Goal: Information Seeking & Learning: Learn about a topic

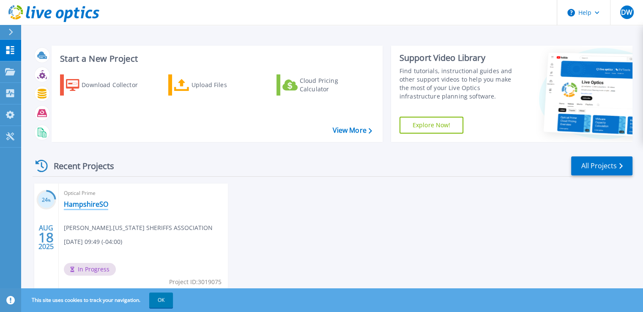
click at [98, 200] on link "HampshireSO" at bounding box center [86, 204] width 44 height 8
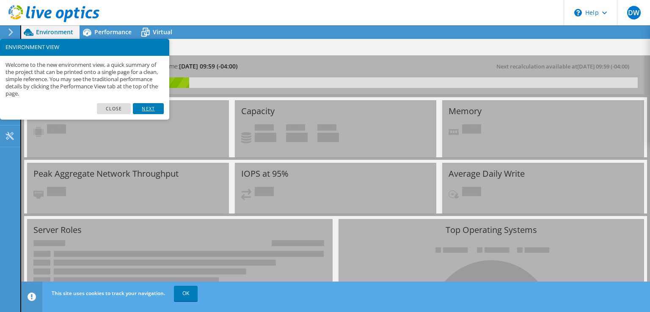
click at [150, 112] on link "Next" at bounding box center [148, 108] width 30 height 11
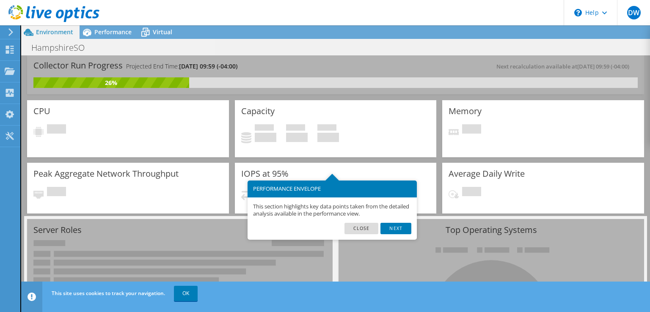
scroll to position [42, 0]
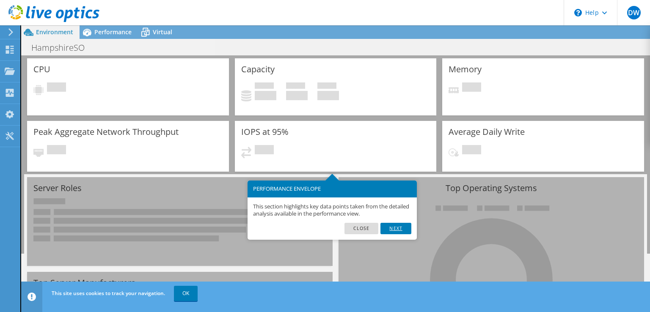
click at [391, 230] on link "Next" at bounding box center [395, 228] width 30 height 11
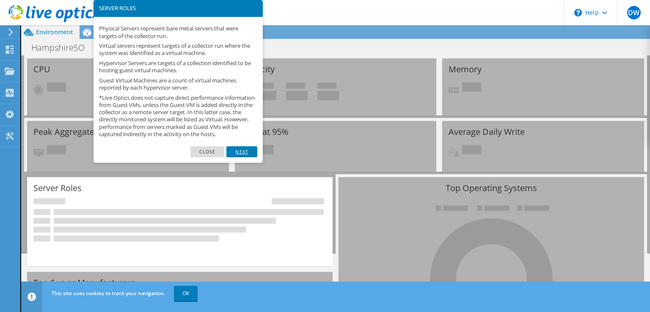
click at [249, 157] on link "Next" at bounding box center [241, 151] width 30 height 11
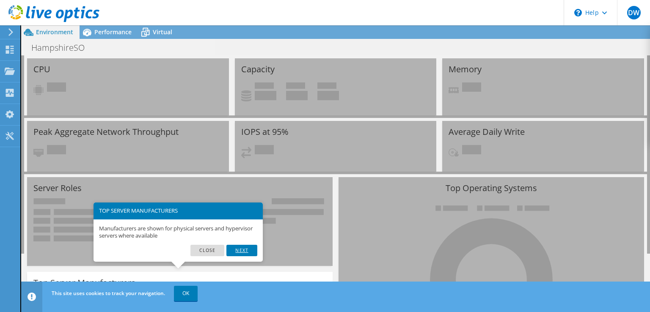
click at [240, 250] on link "Next" at bounding box center [241, 250] width 30 height 11
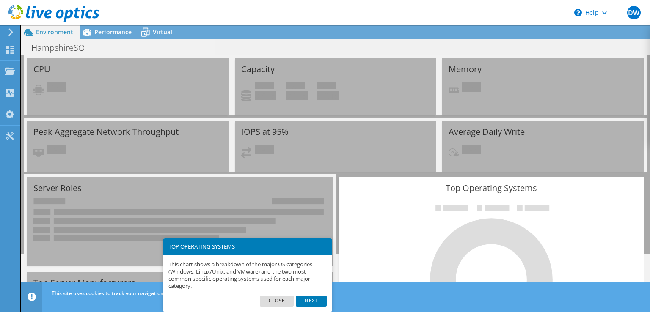
click at [307, 300] on link "Next" at bounding box center [311, 301] width 30 height 11
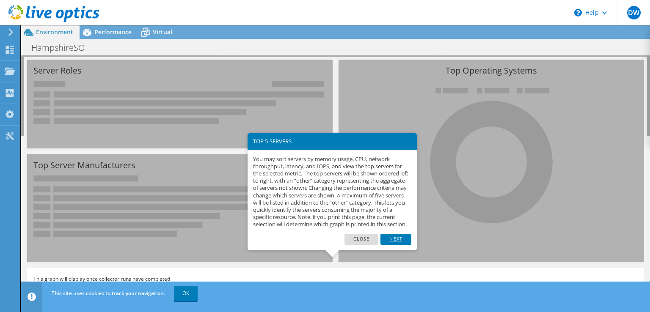
click at [400, 245] on link "Next" at bounding box center [395, 239] width 30 height 11
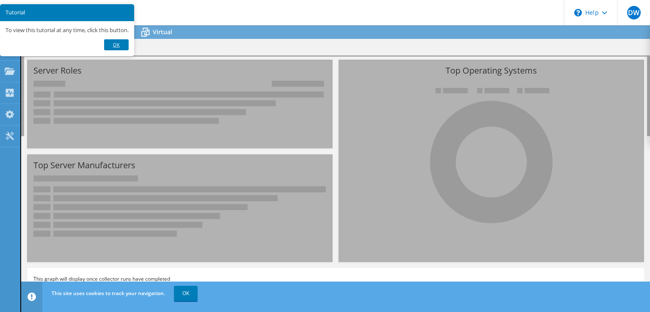
click at [113, 45] on link "Ok" at bounding box center [116, 44] width 25 height 11
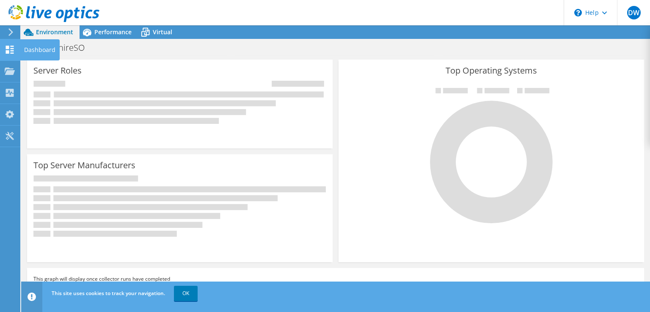
click at [8, 51] on use at bounding box center [10, 50] width 8 height 8
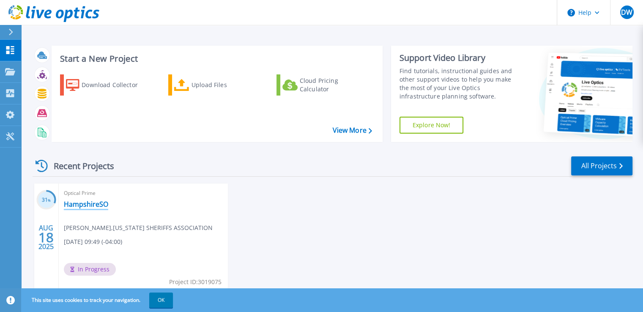
click at [90, 204] on link "HampshireSO" at bounding box center [86, 204] width 44 height 8
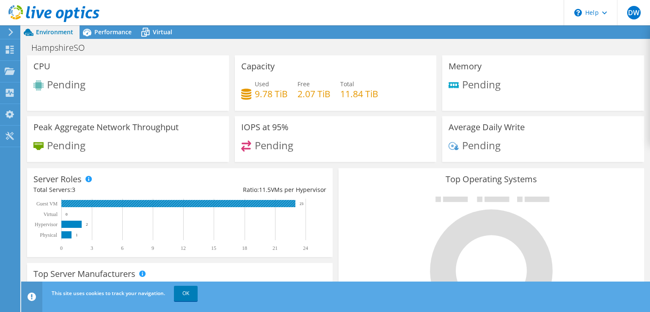
click at [85, 205] on rect at bounding box center [178, 203] width 234 height 7
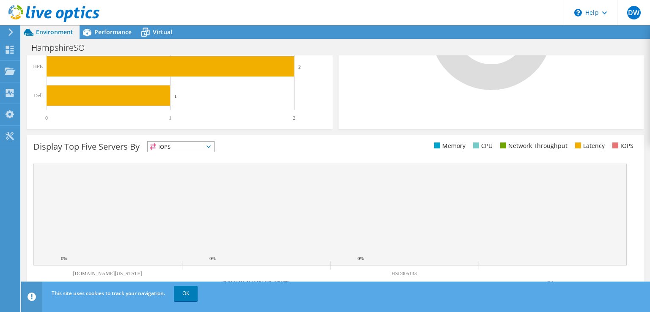
scroll to position [252, 0]
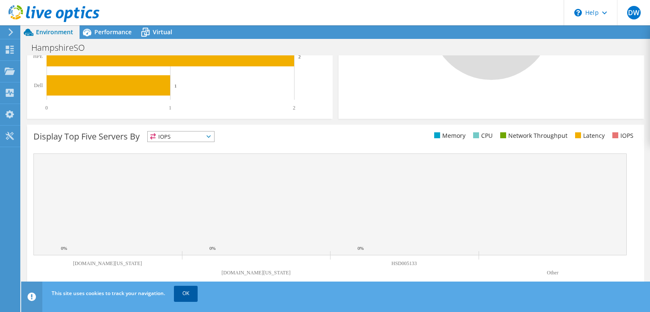
click at [192, 291] on link "OK" at bounding box center [186, 293] width 24 height 15
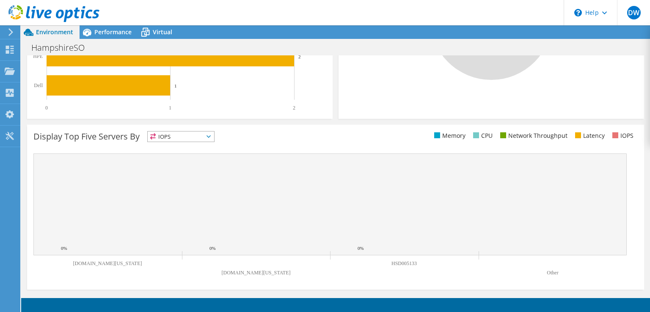
click at [214, 132] on span "IOPS" at bounding box center [181, 137] width 66 height 10
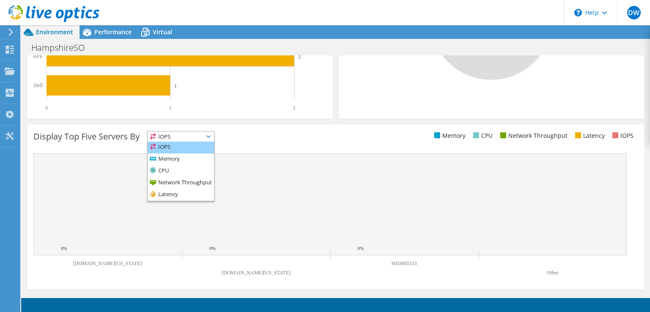
click at [189, 146] on li "IOPS" at bounding box center [181, 148] width 66 height 12
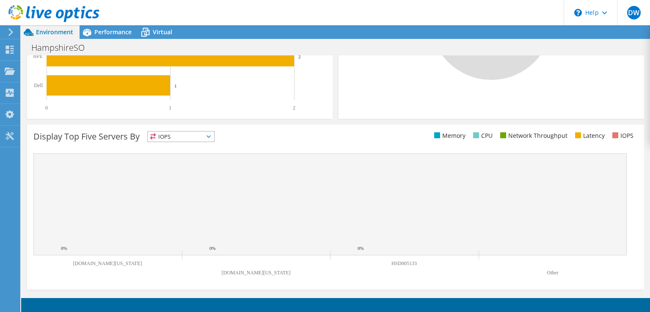
click at [214, 139] on span "IOPS" at bounding box center [181, 137] width 66 height 10
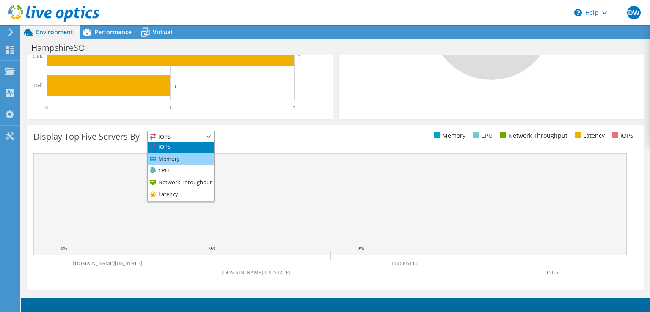
click at [198, 156] on li "Memory" at bounding box center [181, 160] width 66 height 12
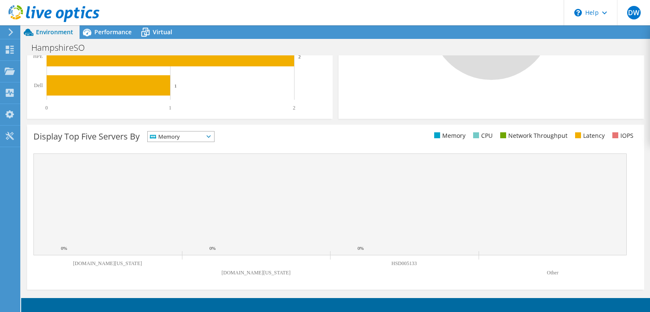
click at [211, 136] on icon at bounding box center [208, 136] width 4 height 3
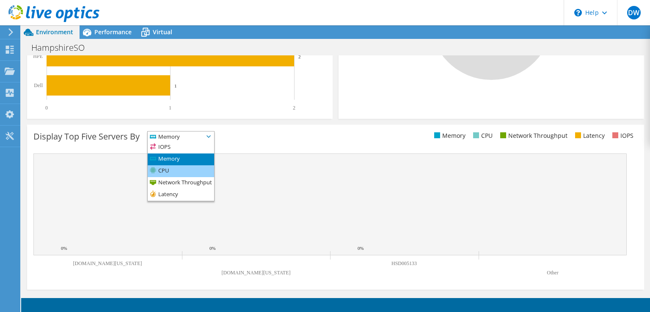
click at [178, 169] on li "CPU" at bounding box center [181, 171] width 66 height 12
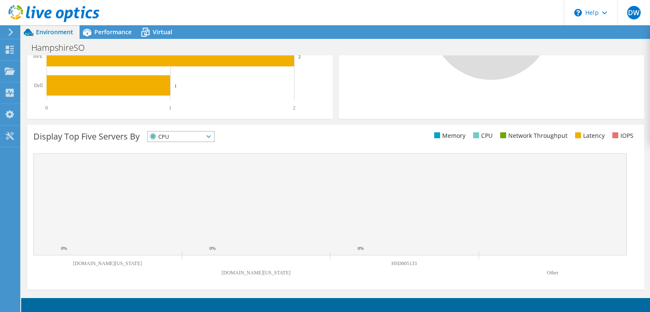
click at [211, 137] on icon at bounding box center [208, 136] width 4 height 3
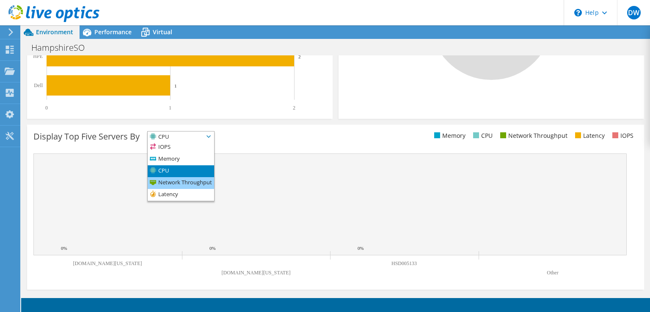
click at [179, 181] on li "Network Throughput" at bounding box center [181, 183] width 66 height 12
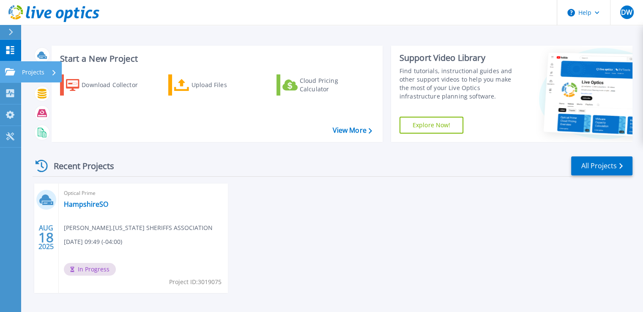
click at [8, 66] on link "Projects Projects" at bounding box center [10, 72] width 21 height 22
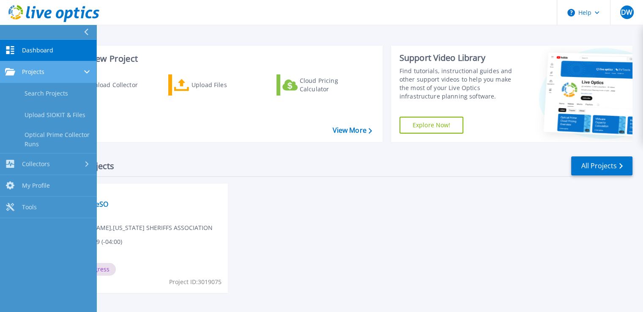
click at [8, 66] on link "Projects Projects" at bounding box center [48, 72] width 96 height 22
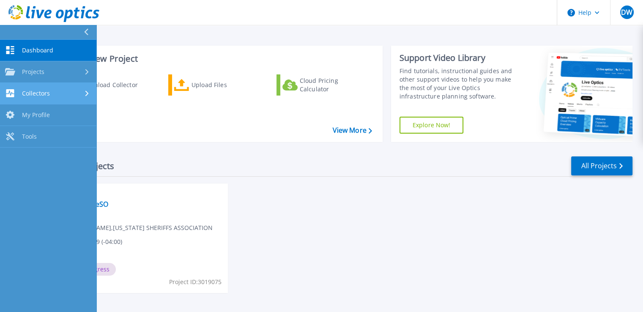
click at [30, 93] on span "Collectors" at bounding box center [36, 94] width 28 height 8
click at [32, 56] on link "Dashboard Dashboard" at bounding box center [48, 51] width 96 height 22
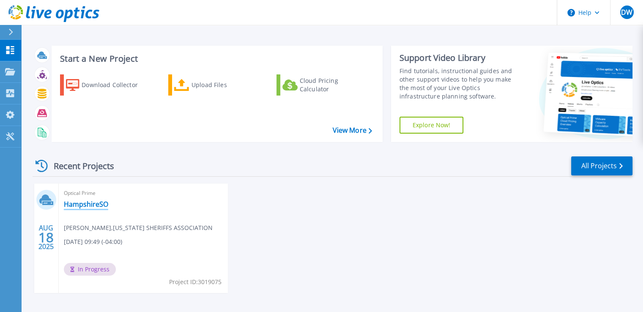
click at [90, 205] on link "HampshireSO" at bounding box center [86, 204] width 44 height 8
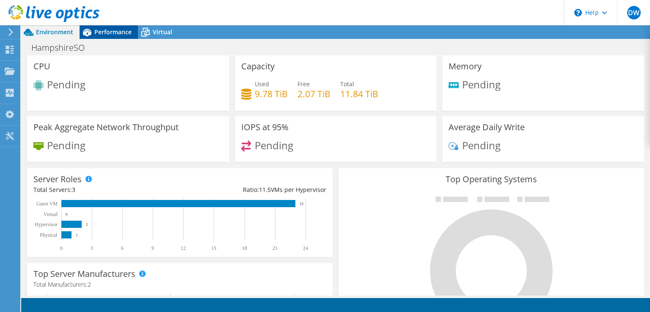
click at [118, 30] on span "Performance" at bounding box center [112, 32] width 37 height 8
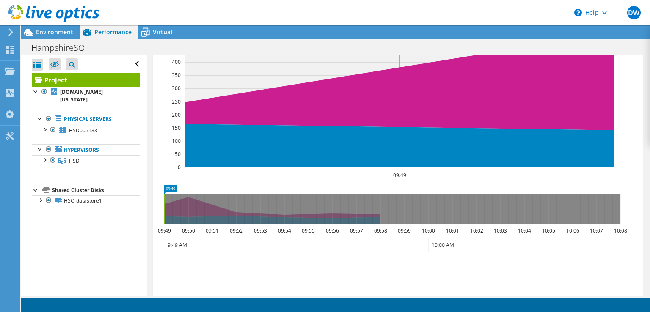
scroll to position [296, 0]
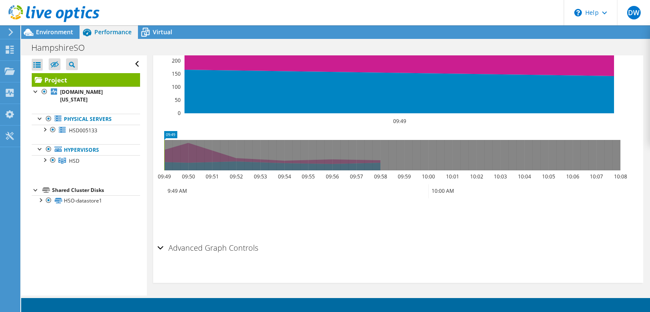
click at [162, 246] on div "Advanced Graph Controls" at bounding box center [397, 248] width 481 height 18
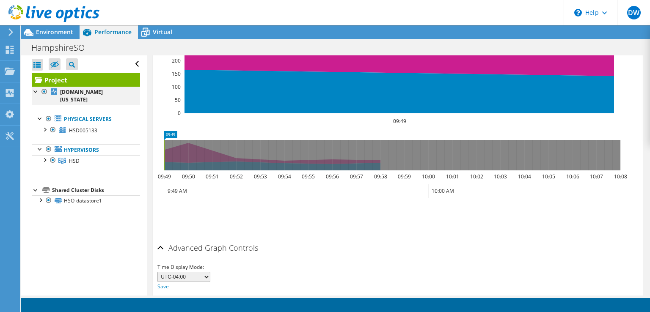
click at [34, 91] on div at bounding box center [36, 91] width 8 height 8
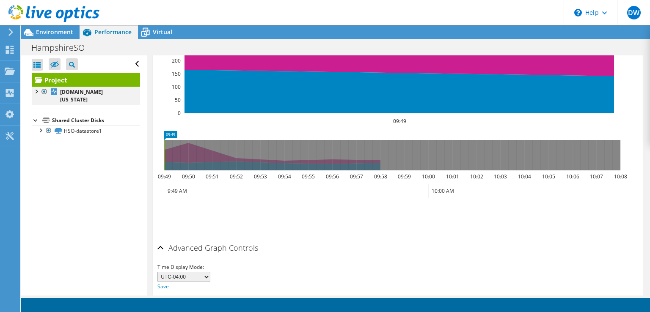
click at [34, 91] on div at bounding box center [36, 91] width 8 height 8
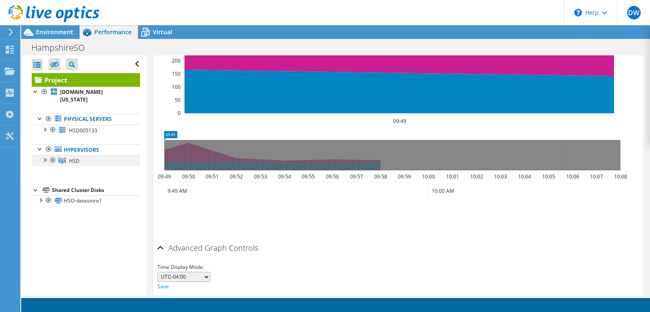
click at [45, 155] on div at bounding box center [44, 159] width 8 height 8
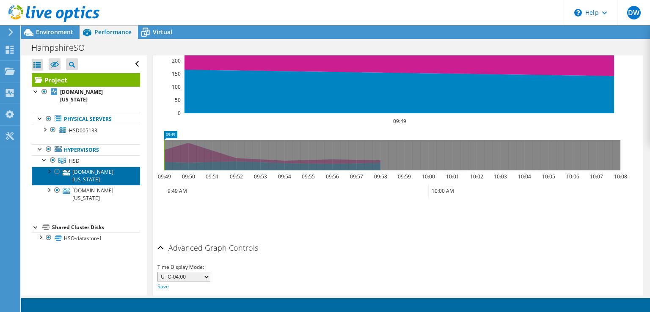
click at [73, 167] on link "[DOMAIN_NAME][US_STATE]" at bounding box center [86, 176] width 108 height 19
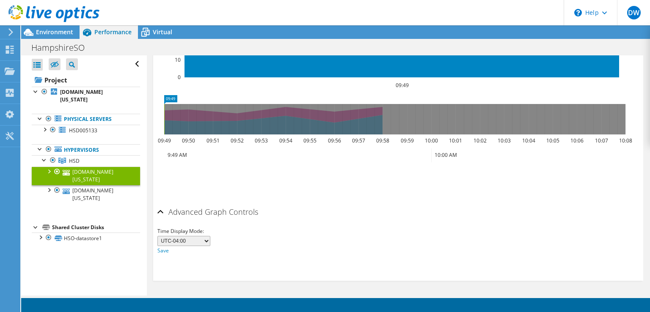
scroll to position [256, 0]
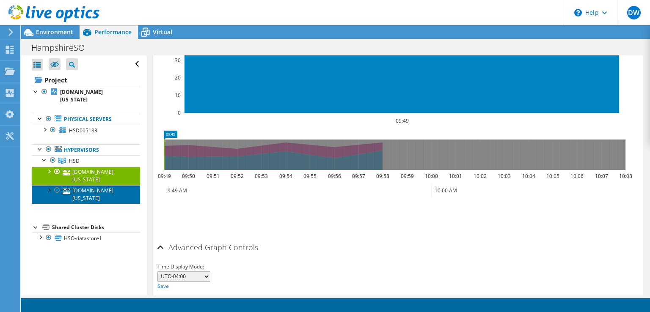
click at [111, 185] on link "vmhost1.hsd.state.ma.us" at bounding box center [86, 194] width 108 height 19
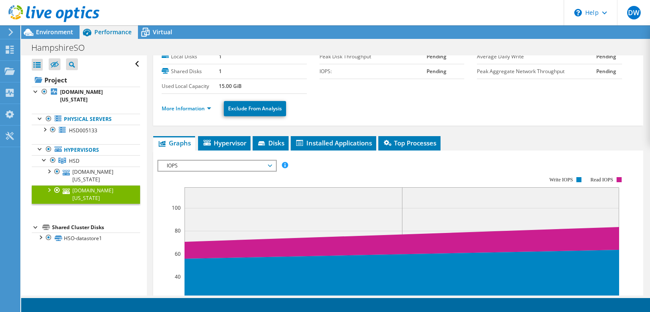
scroll to position [0, 0]
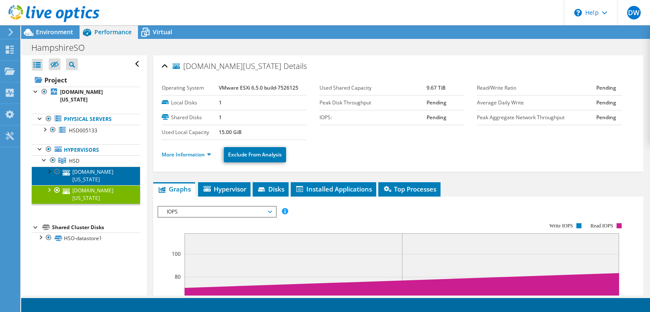
click at [81, 167] on link "[DOMAIN_NAME][US_STATE]" at bounding box center [86, 176] width 108 height 19
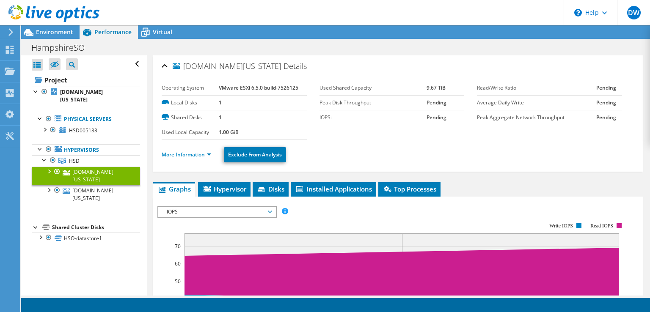
click at [49, 167] on div at bounding box center [48, 171] width 8 height 8
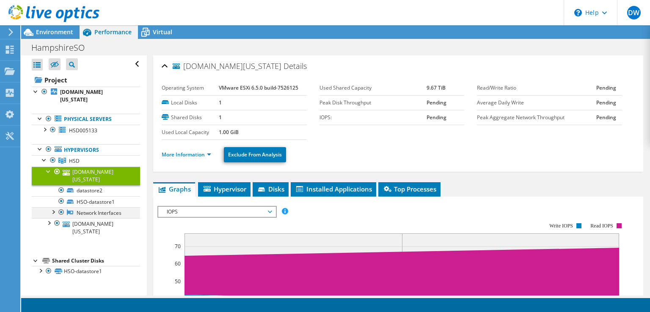
click at [53, 207] on div at bounding box center [53, 211] width 8 height 8
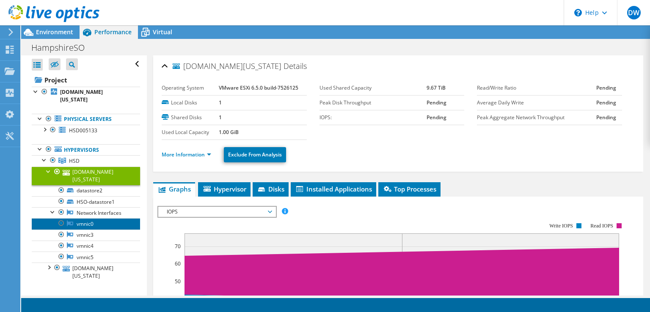
click at [87, 218] on link "vmnic0" at bounding box center [86, 223] width 108 height 11
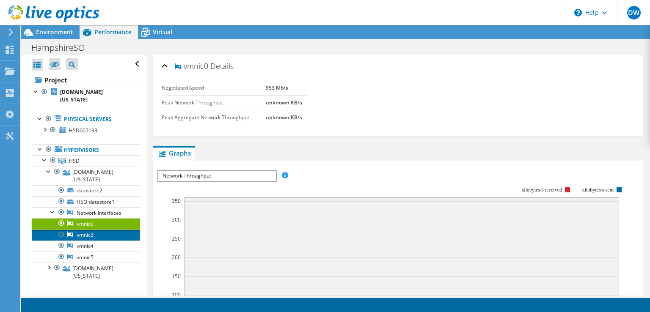
click at [87, 230] on link "vmnic3" at bounding box center [86, 235] width 108 height 11
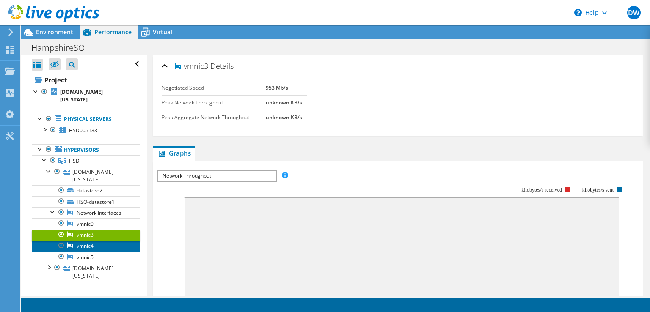
click at [85, 241] on link "vmnic4" at bounding box center [86, 246] width 108 height 11
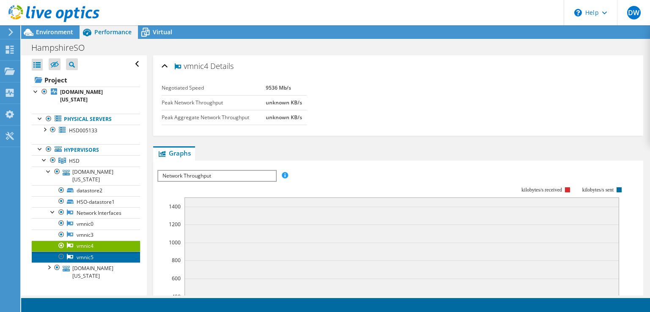
click at [85, 252] on link "vmnic5" at bounding box center [86, 257] width 108 height 11
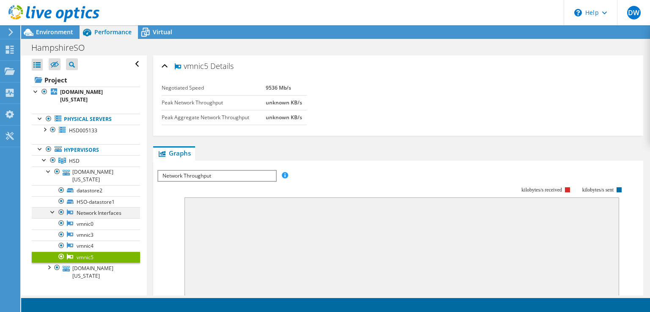
click at [51, 207] on div at bounding box center [53, 211] width 8 height 8
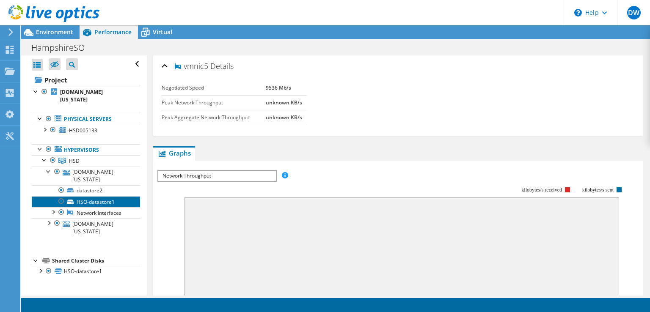
click at [84, 196] on link "HSO-datastore1" at bounding box center [86, 201] width 108 height 11
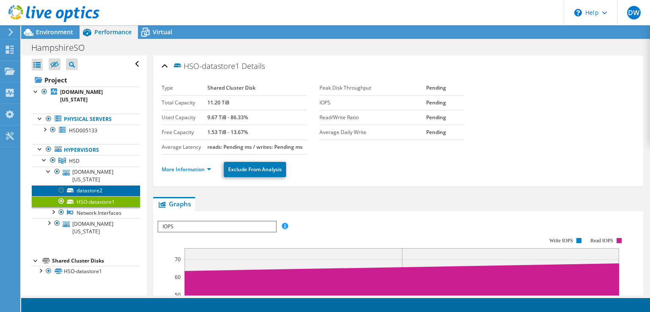
click at [84, 185] on link "datastore2" at bounding box center [86, 190] width 108 height 11
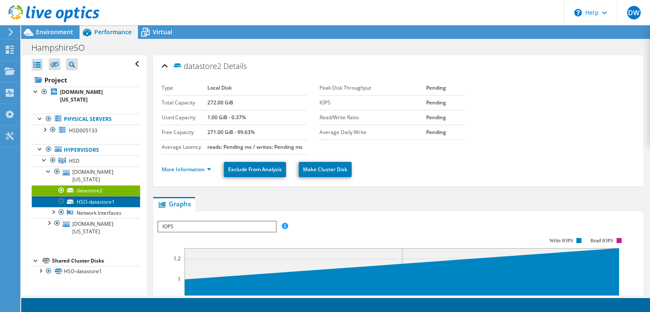
click at [94, 196] on link "HSO-datastore1" at bounding box center [86, 201] width 108 height 11
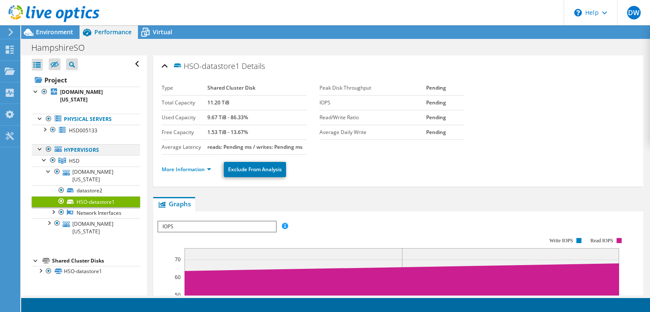
click at [39, 144] on div at bounding box center [40, 148] width 8 height 8
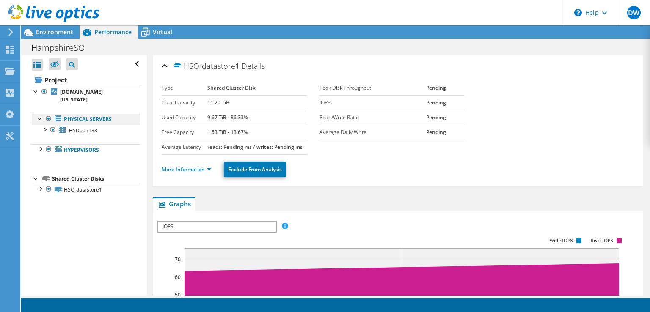
click at [38, 114] on div at bounding box center [40, 118] width 8 height 8
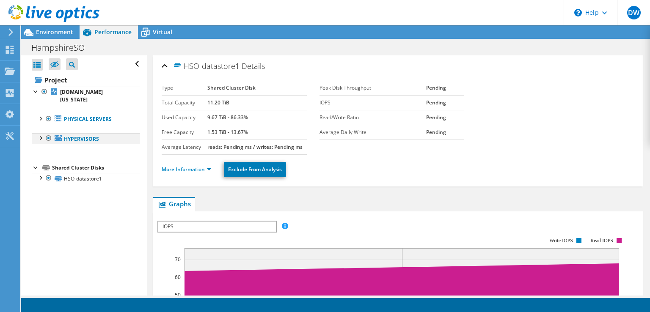
click at [40, 133] on div at bounding box center [40, 137] width 8 height 8
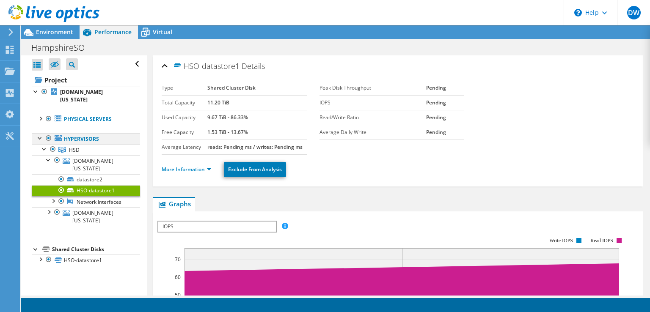
click at [40, 133] on div at bounding box center [40, 137] width 8 height 8
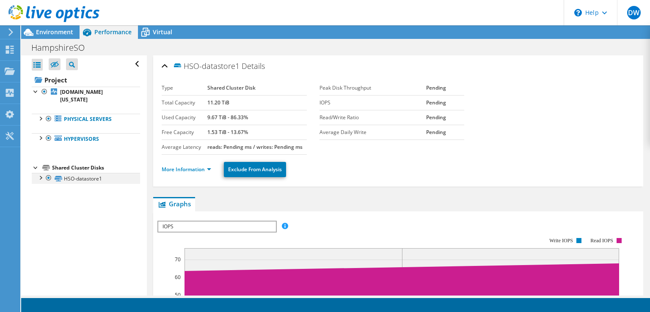
click at [41, 173] on div at bounding box center [40, 177] width 8 height 8
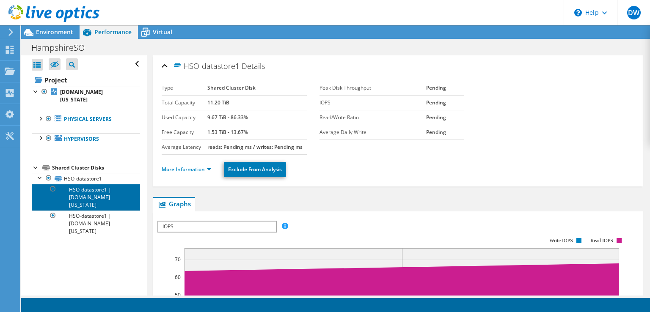
click at [88, 187] on link "HSO-datastore1 | vmhost2.hsd.state.ma.us" at bounding box center [86, 197] width 108 height 26
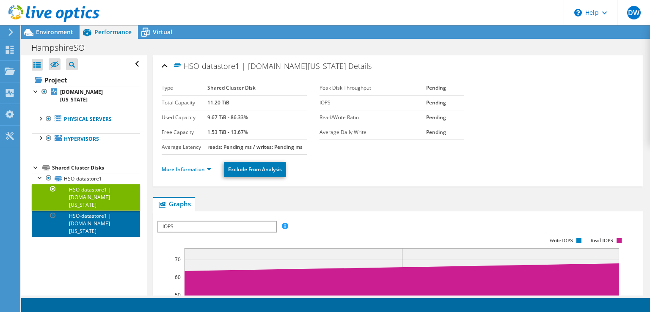
click at [88, 211] on link "HSO-datastore1 | vmhost1.hsd.state.ma.us" at bounding box center [86, 224] width 108 height 26
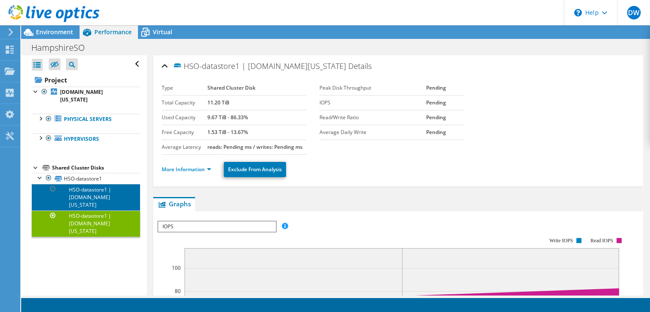
click at [92, 187] on link "HSO-datastore1 | vmhost2.hsd.state.ma.us" at bounding box center [86, 197] width 108 height 26
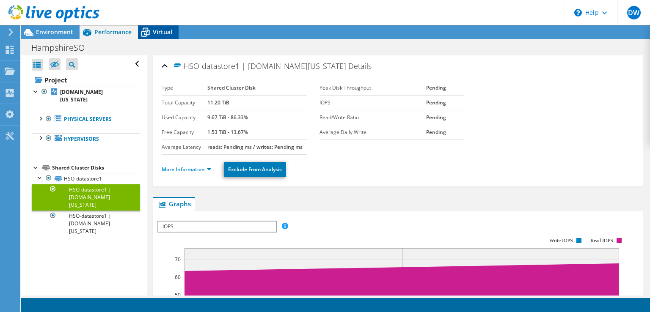
click at [148, 33] on icon at bounding box center [145, 33] width 8 height 7
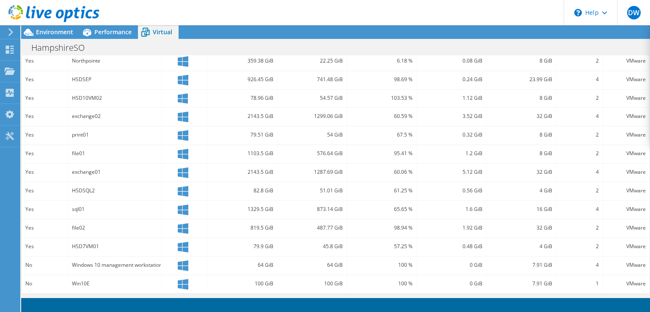
scroll to position [42, 0]
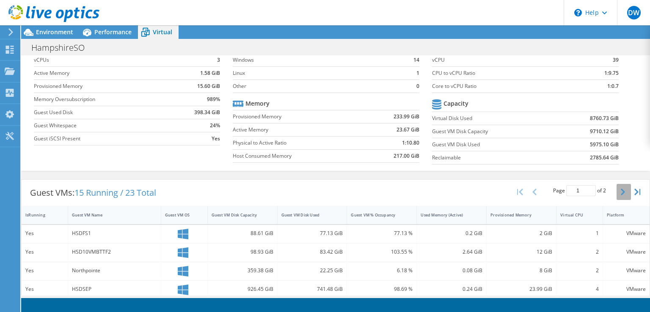
click at [620, 193] on button "button" at bounding box center [623, 192] width 14 height 16
type input "2"
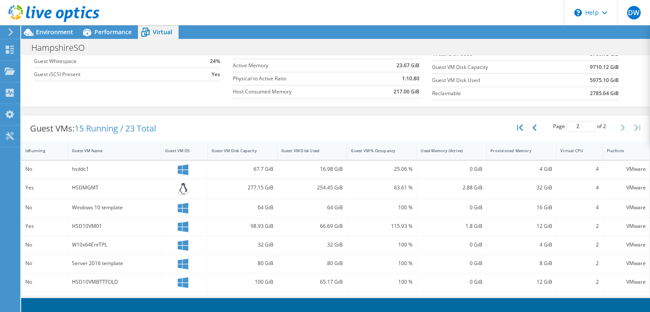
scroll to position [124, 0]
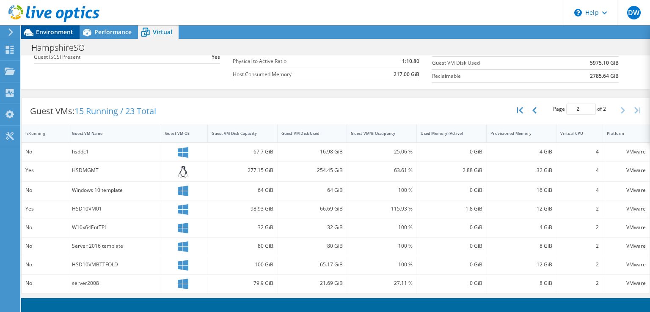
click at [49, 29] on span "Environment" at bounding box center [54, 32] width 37 height 8
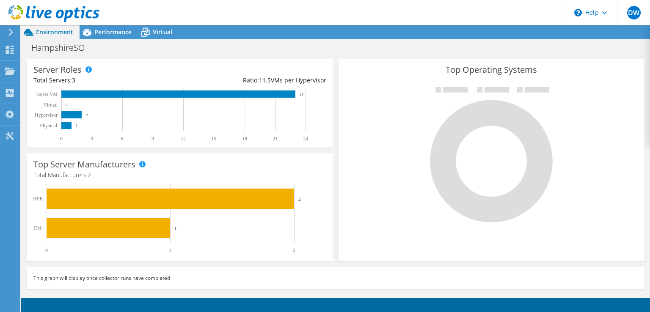
scroll to position [109, 0]
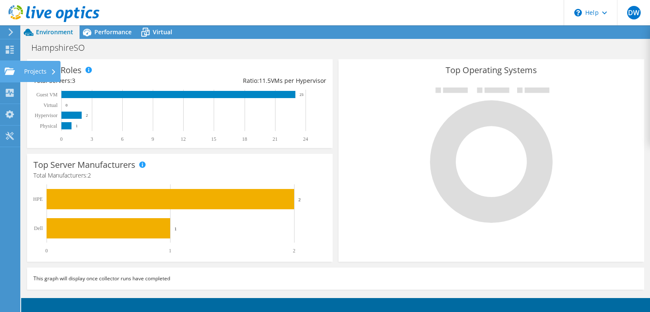
click at [36, 69] on div "Projects" at bounding box center [40, 71] width 41 height 21
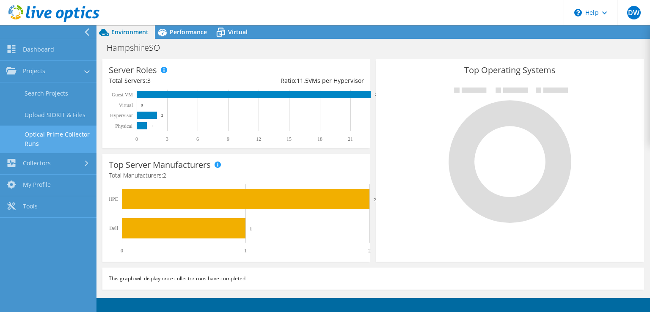
click at [55, 134] on link "Optical Prime Collector Runs" at bounding box center [48, 139] width 96 height 27
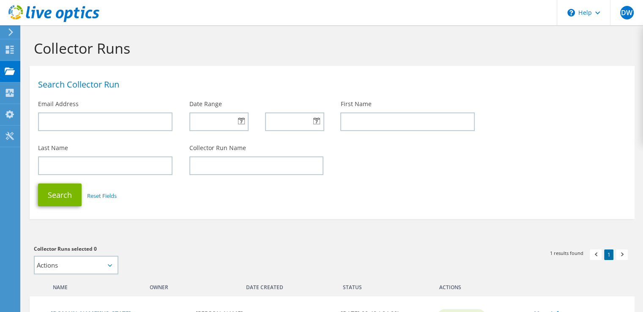
drag, startPoint x: 0, startPoint y: 0, endPoint x: 152, endPoint y: 105, distance: 185.1
click at [152, 105] on div "Email Address" at bounding box center [105, 116] width 151 height 40
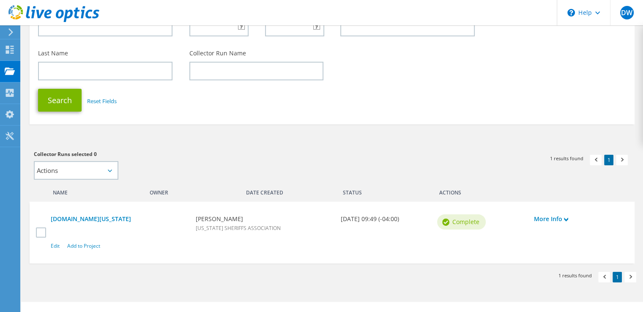
scroll to position [110, 0]
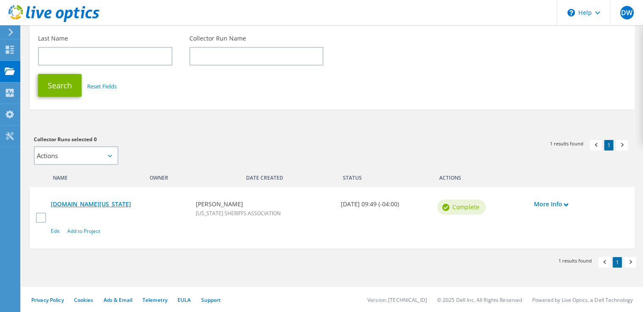
click at [113, 205] on link "[DOMAIN_NAME][US_STATE]" at bounding box center [119, 204] width 137 height 9
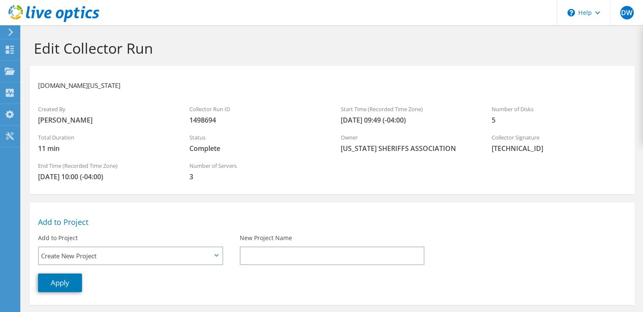
click at [12, 34] on icon at bounding box center [11, 32] width 6 height 8
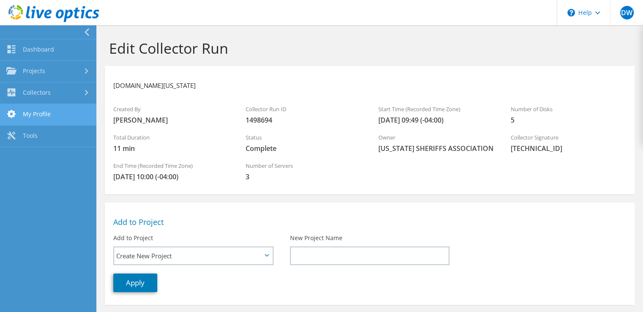
click at [39, 117] on link "My Profile" at bounding box center [48, 115] width 96 height 22
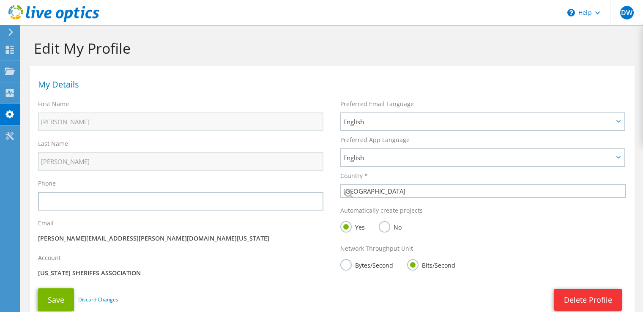
select select "224"
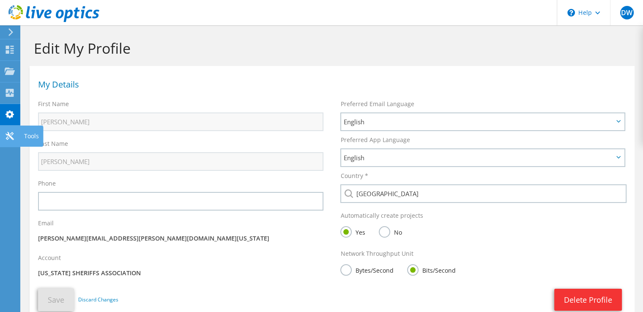
click at [5, 137] on icon at bounding box center [10, 136] width 10 height 8
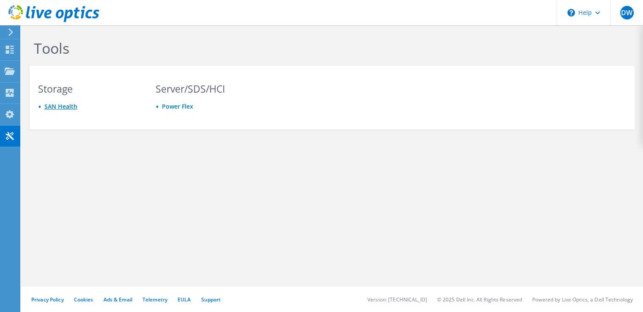
click at [62, 104] on link "SAN Health" at bounding box center [60, 106] width 33 height 8
click at [180, 110] on link "Power Flex" at bounding box center [177, 106] width 31 height 8
click at [9, 50] on use at bounding box center [10, 50] width 8 height 8
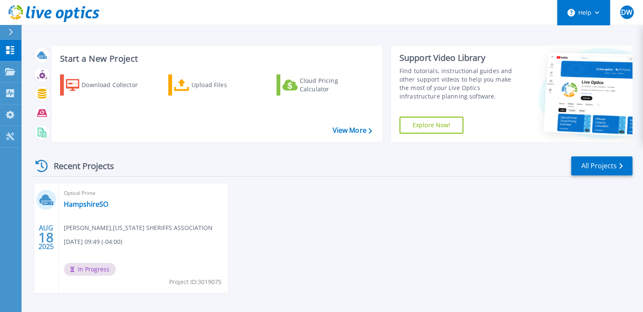
click at [597, 13] on icon at bounding box center [597, 12] width 5 height 3
click at [431, 214] on div "[DATE] Optical Prime HampshireSO [PERSON_NAME] , [US_STATE] SHERIFFS ASSOCIATIO…" at bounding box center [329, 247] width 607 height 126
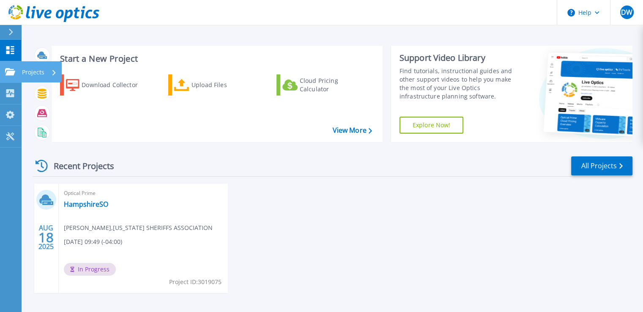
click at [0, 75] on link "Projects Projects" at bounding box center [10, 72] width 21 height 22
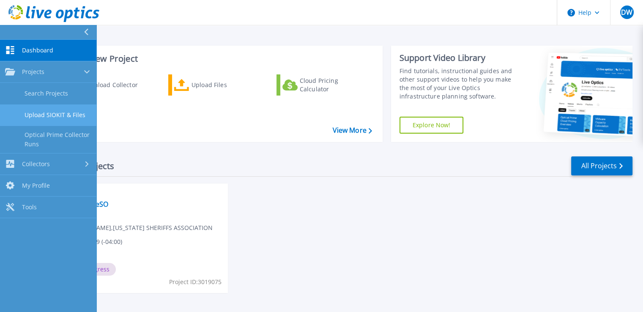
click at [41, 107] on link "Upload SIOKIT & Files" at bounding box center [48, 115] width 96 height 22
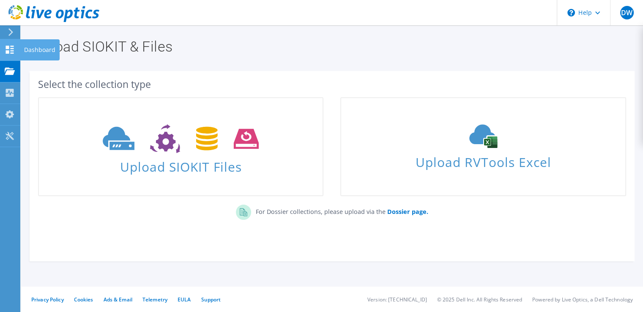
click at [8, 53] on use at bounding box center [10, 50] width 8 height 8
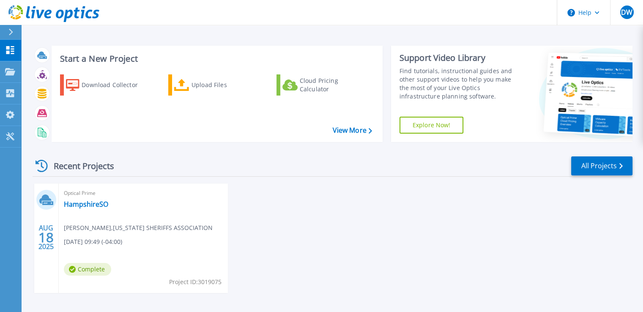
click at [95, 276] on div "Complete" at bounding box center [90, 271] width 52 height 17
click at [92, 271] on span "Complete" at bounding box center [87, 269] width 47 height 13
click at [85, 204] on link "HampshireSO" at bounding box center [86, 204] width 44 height 8
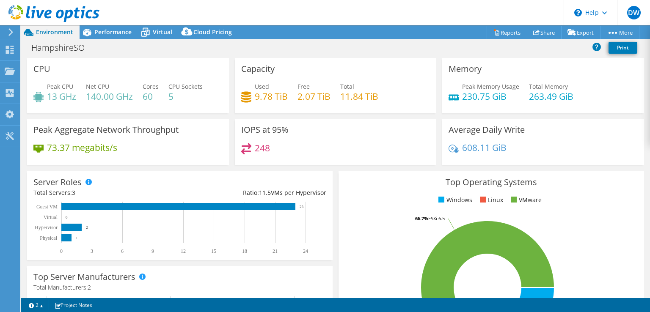
select select "USD"
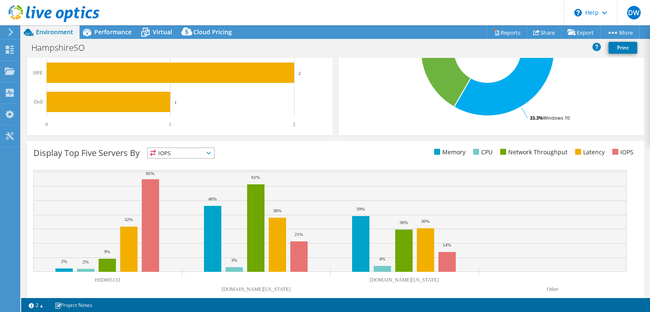
scroll to position [252, 0]
